Goal: Information Seeking & Learning: Learn about a topic

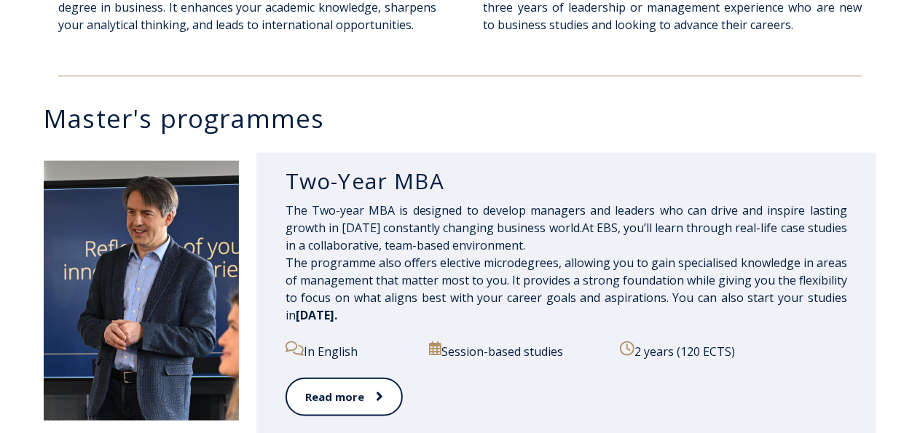
scroll to position [654, 0]
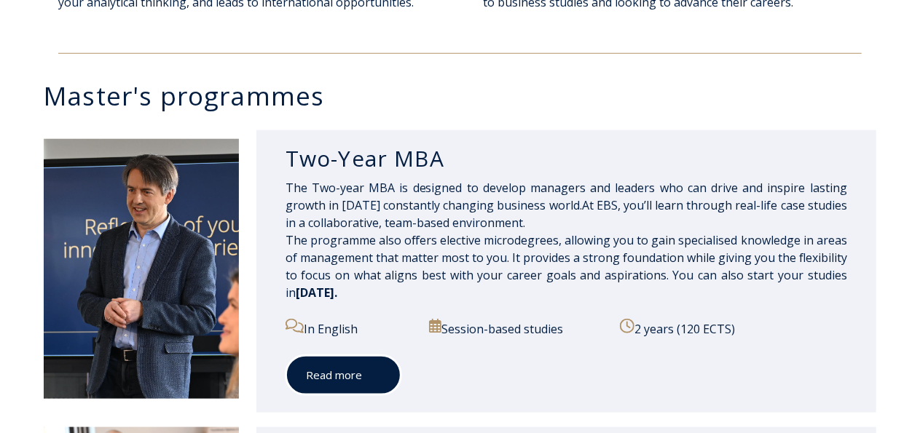
click at [336, 372] on link "Read more" at bounding box center [344, 376] width 116 height 40
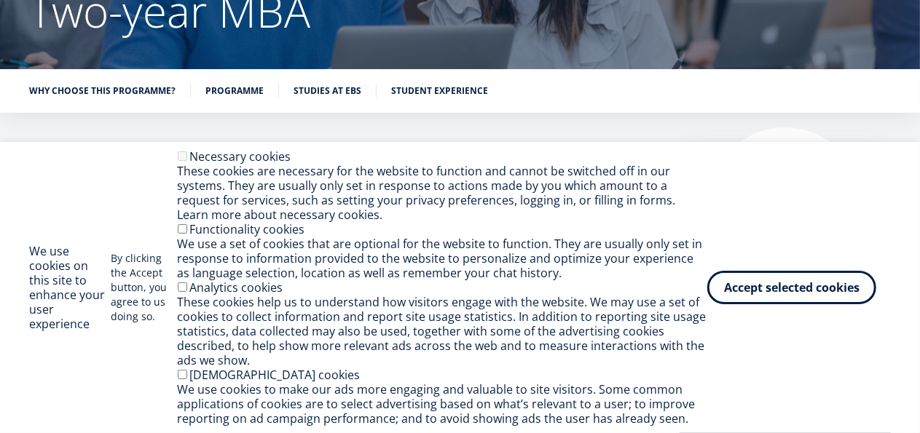
scroll to position [219, 0]
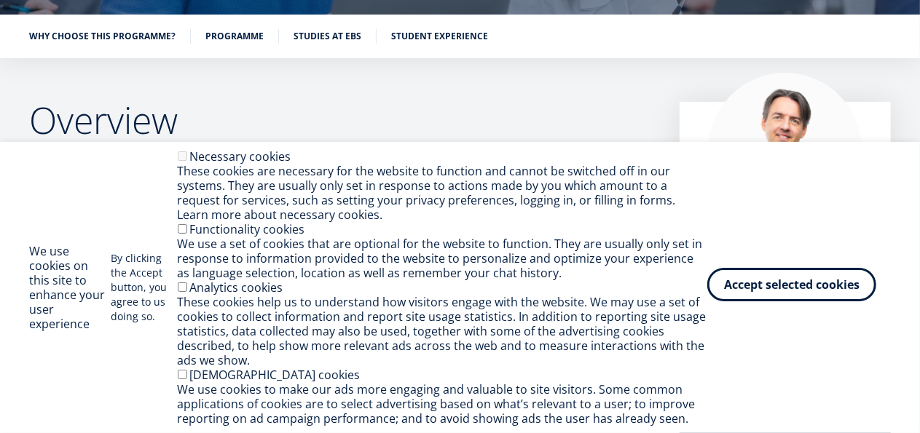
click at [771, 291] on button "Accept selected cookies" at bounding box center [791, 285] width 169 height 34
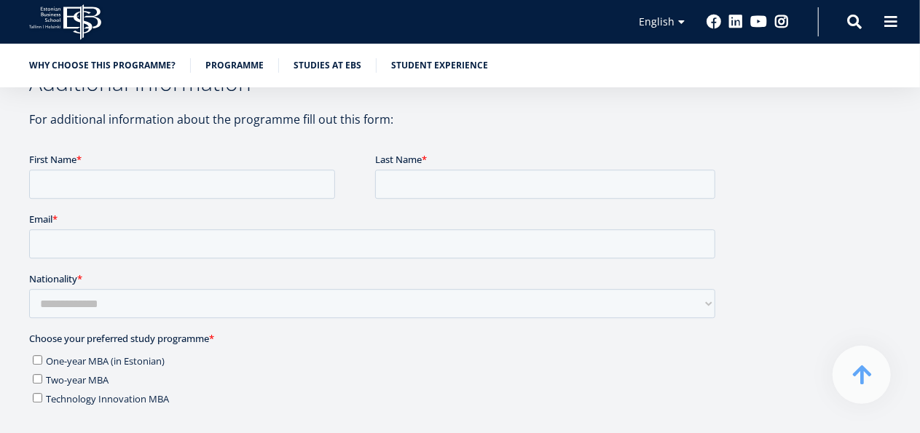
scroll to position [4663, 0]
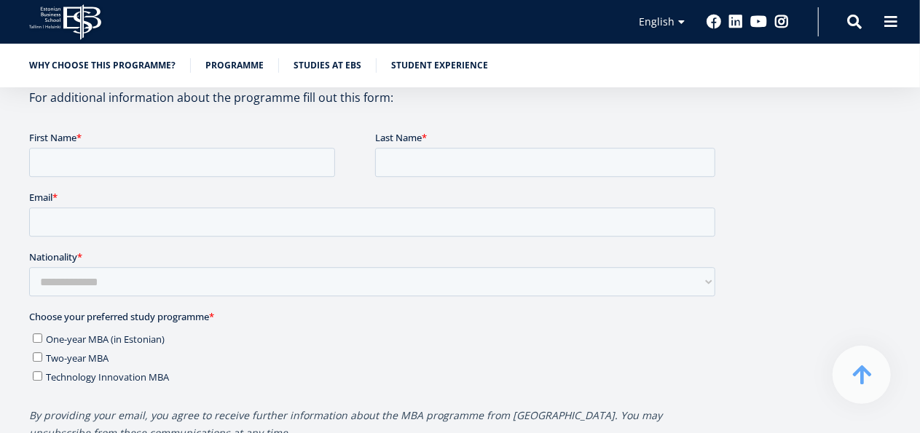
click at [103, 342] on span "One-year MBA (in Estonian)" at bounding box center [104, 338] width 119 height 13
click at [90, 355] on span "Two-year MBA" at bounding box center [76, 357] width 63 height 13
click at [87, 342] on span "One-year MBA (in Estonian)" at bounding box center [104, 338] width 119 height 13
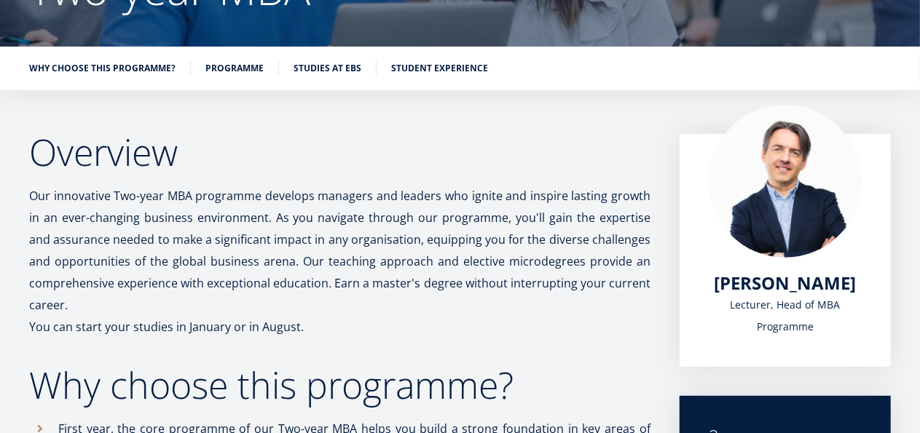
scroll to position [42, 0]
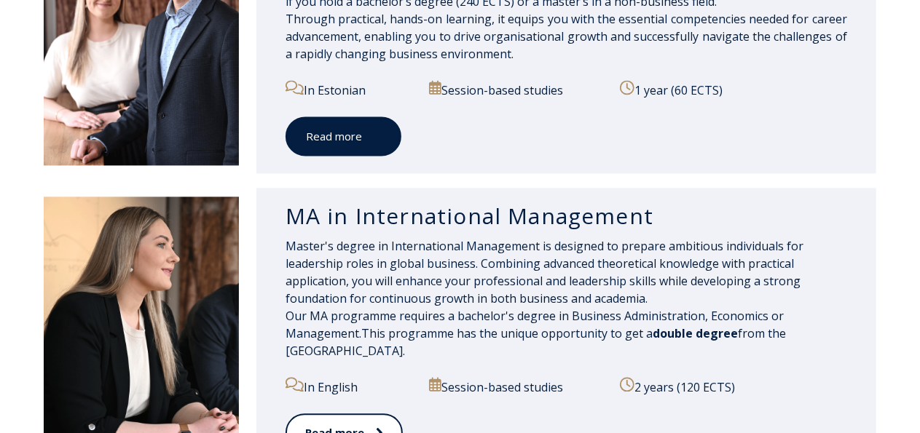
scroll to position [1457, 0]
click at [337, 138] on link "Read more" at bounding box center [344, 137] width 116 height 40
